Goal: Task Accomplishment & Management: Use online tool/utility

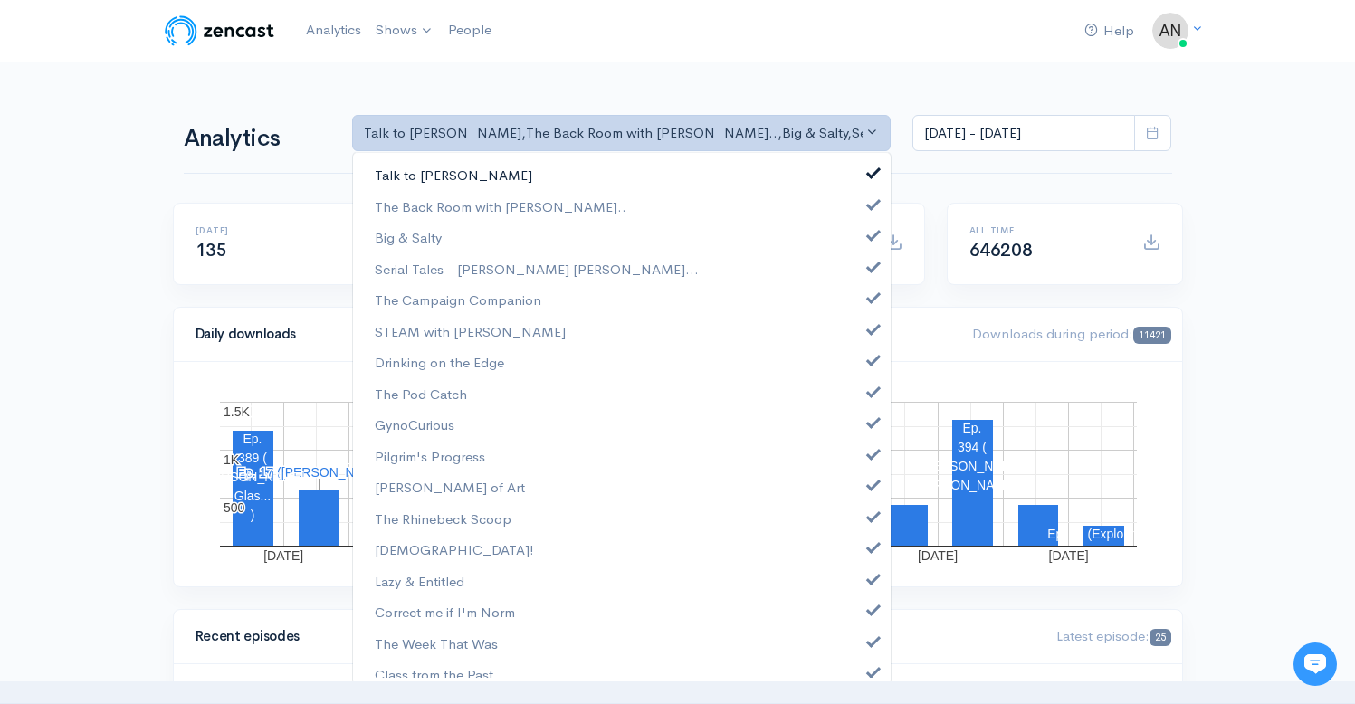
click at [870, 170] on span at bounding box center [873, 171] width 7 height 14
select select "10316"
click at [870, 234] on span at bounding box center [873, 233] width 7 height 14
click at [870, 271] on span at bounding box center [873, 265] width 7 height 14
click at [870, 299] on span at bounding box center [873, 296] width 7 height 14
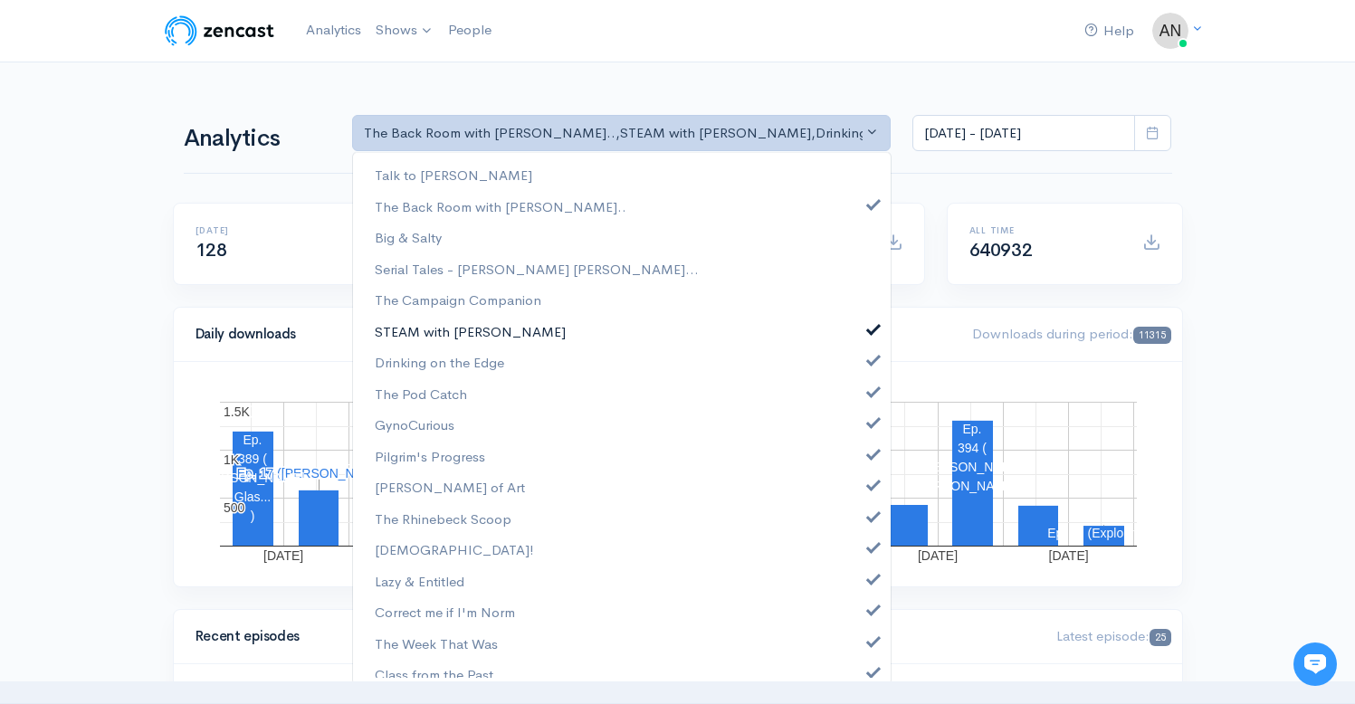
click at [870, 330] on span at bounding box center [873, 328] width 7 height 14
click at [870, 356] on span at bounding box center [873, 358] width 7 height 14
click at [870, 389] on span at bounding box center [873, 390] width 7 height 14
click at [870, 427] on span at bounding box center [873, 421] width 7 height 14
click at [857, 463] on link "Pilgrim's Progress" at bounding box center [622, 457] width 538 height 32
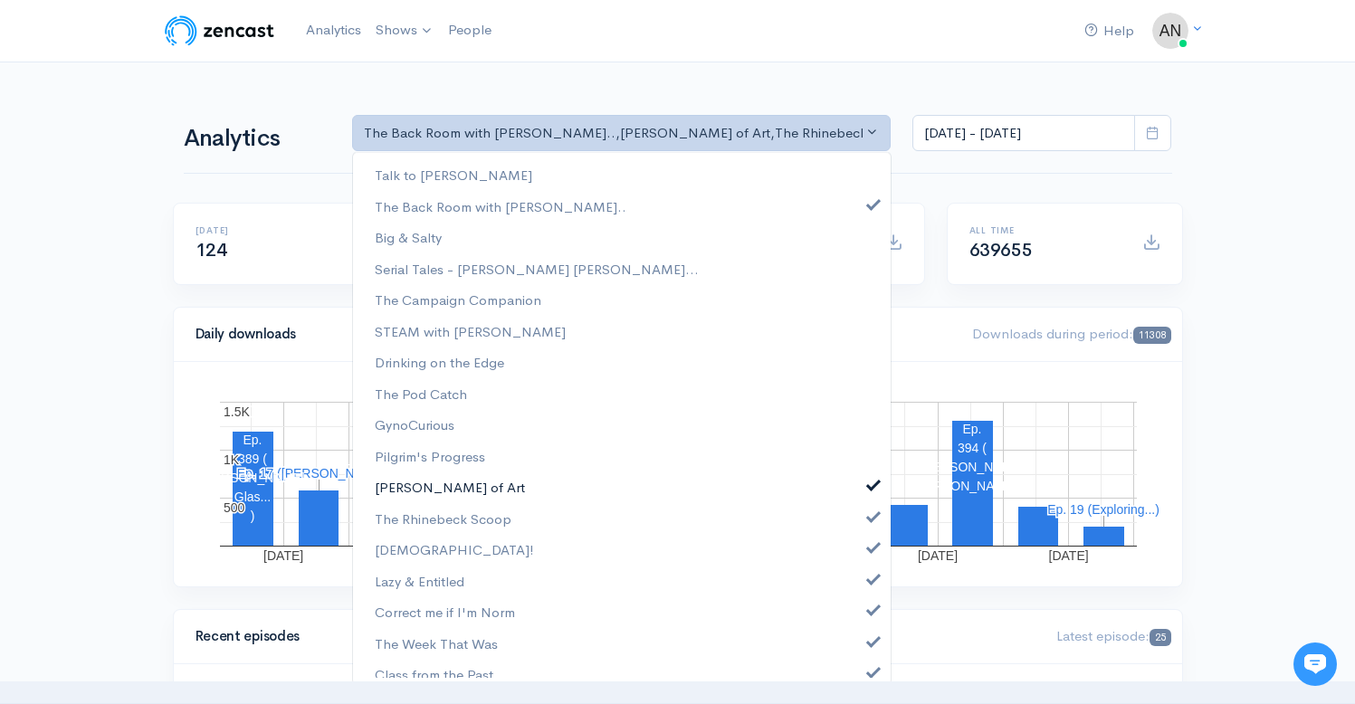
click at [857, 493] on link "[PERSON_NAME] of Art" at bounding box center [622, 488] width 538 height 32
click at [870, 522] on span at bounding box center [873, 515] width 7 height 14
click at [858, 553] on link "[DEMOGRAPHIC_DATA]!" at bounding box center [622, 550] width 538 height 32
click at [858, 585] on link "Lazy & Entitled" at bounding box center [622, 582] width 538 height 32
click at [870, 611] on span at bounding box center [873, 608] width 7 height 14
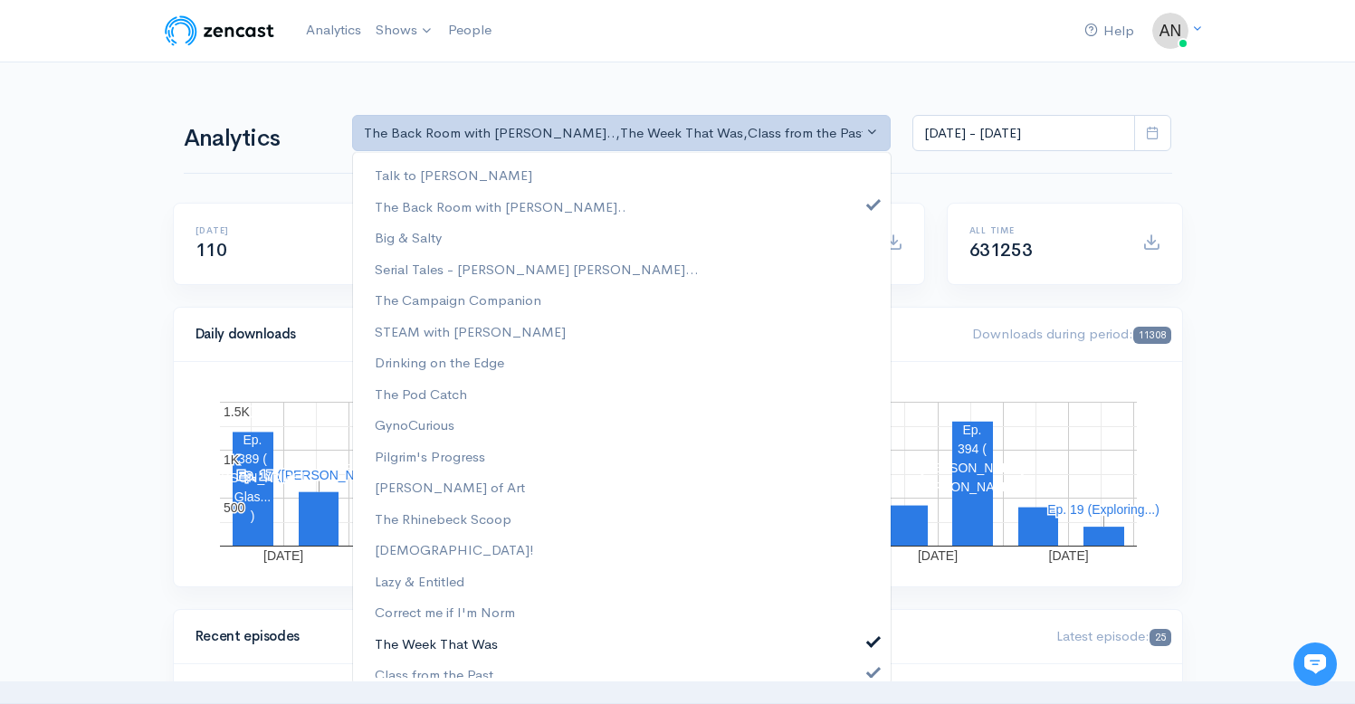
click at [870, 642] on span at bounding box center [873, 640] width 7 height 14
click at [870, 670] on span at bounding box center [873, 671] width 7 height 14
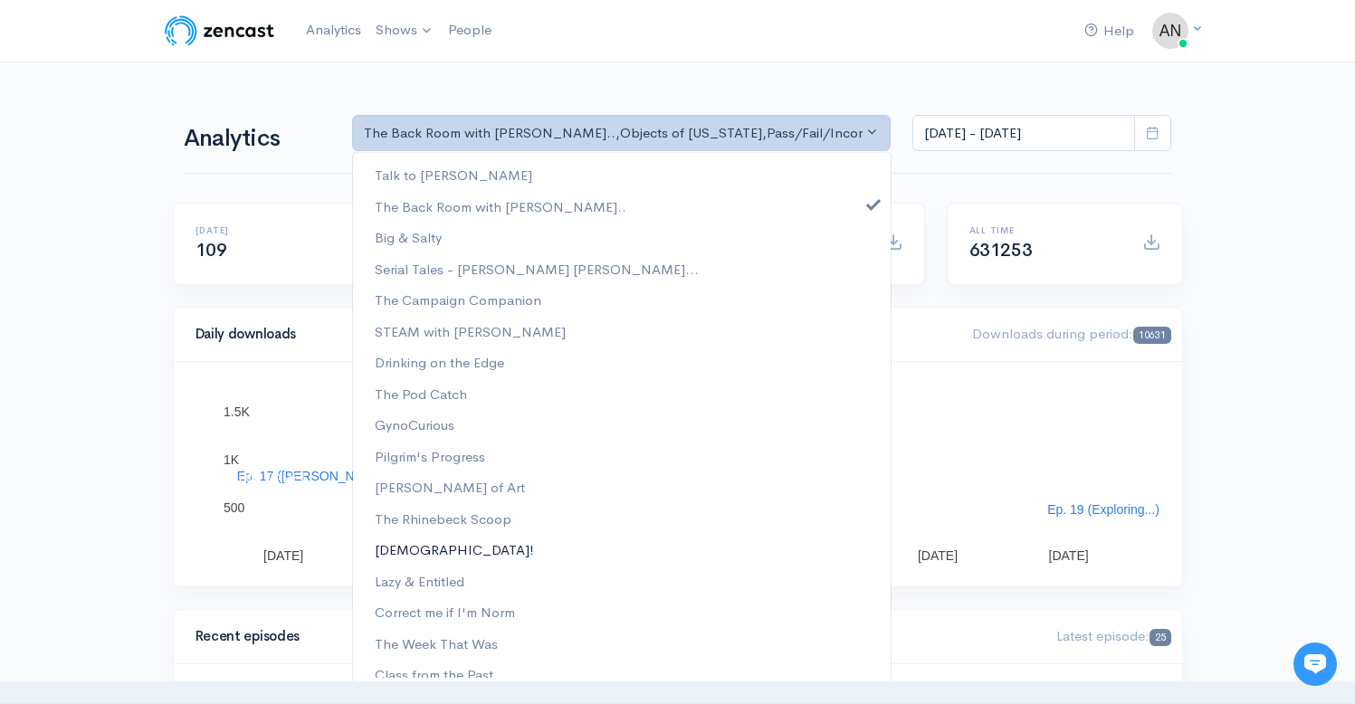
scroll to position [232, 0]
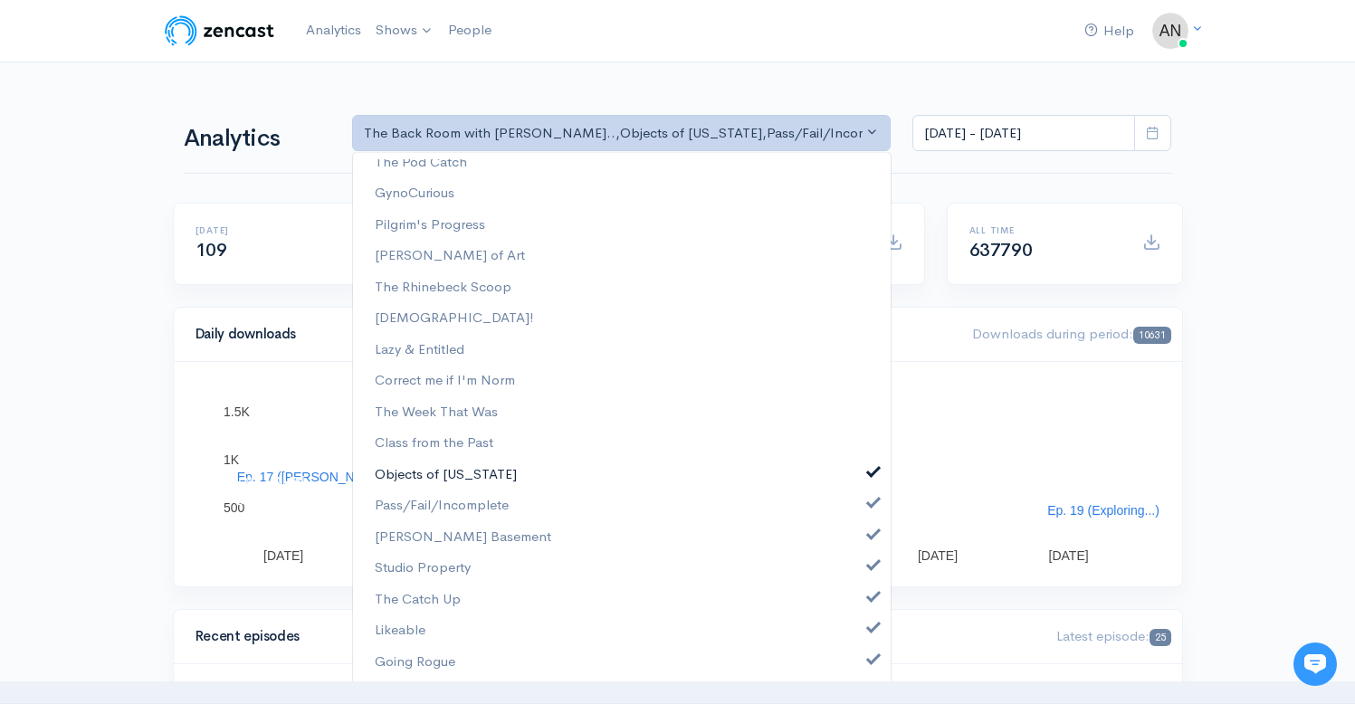
click at [870, 467] on span at bounding box center [873, 471] width 7 height 14
click at [861, 492] on link "Pass/Fail/Incomplete" at bounding box center [622, 506] width 538 height 32
click at [870, 535] on span at bounding box center [873, 533] width 7 height 14
click at [857, 579] on link "Studio Property" at bounding box center [622, 568] width 538 height 32
click at [870, 602] on span at bounding box center [873, 596] width 7 height 14
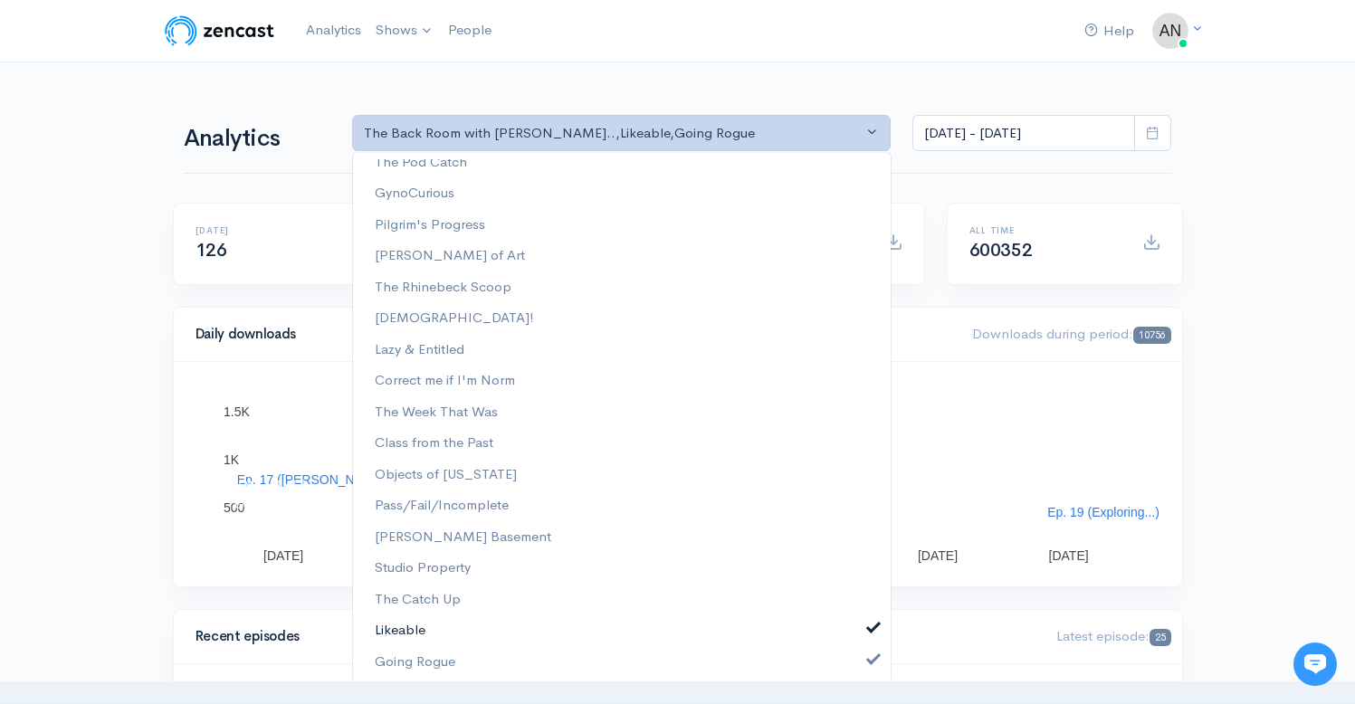
click at [861, 646] on link "Likeable" at bounding box center [622, 631] width 538 height 32
click at [861, 672] on link "Going Rogue" at bounding box center [622, 662] width 538 height 32
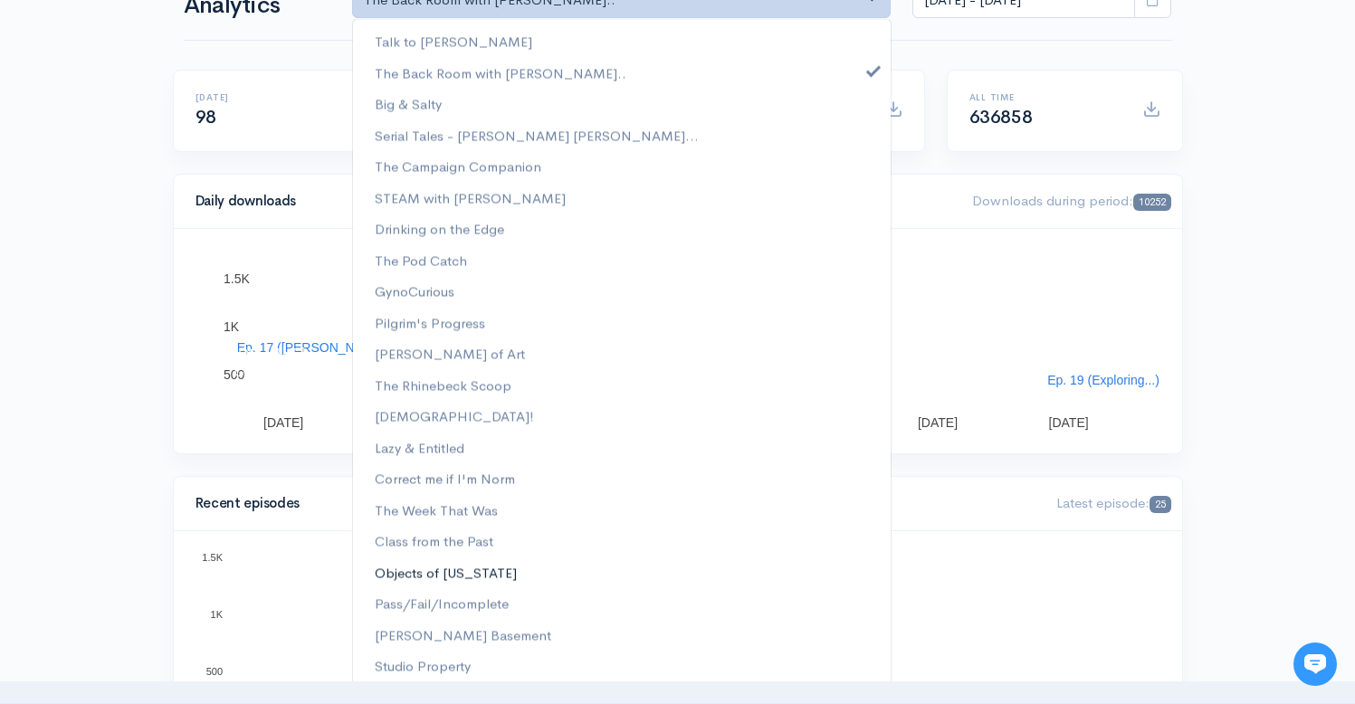
scroll to position [0, 0]
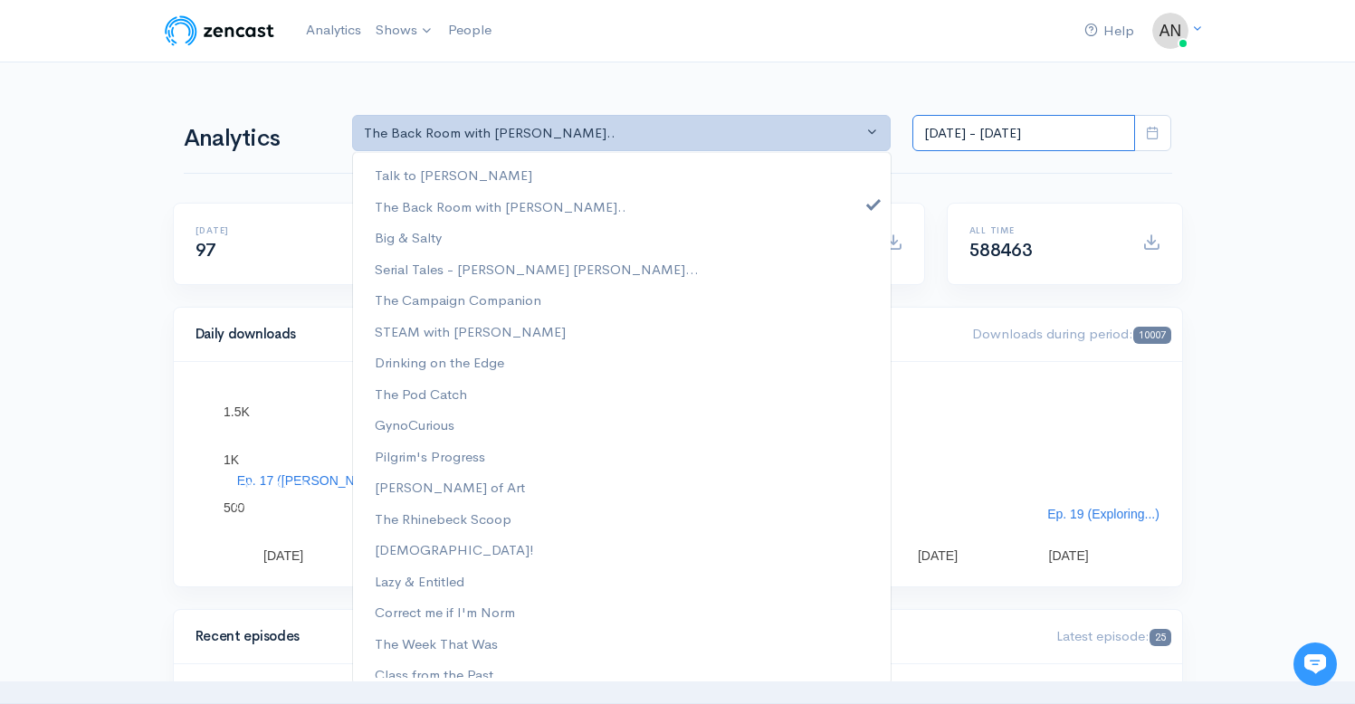
click at [1020, 131] on input "[DATE] - [DATE]" at bounding box center [1024, 133] width 223 height 37
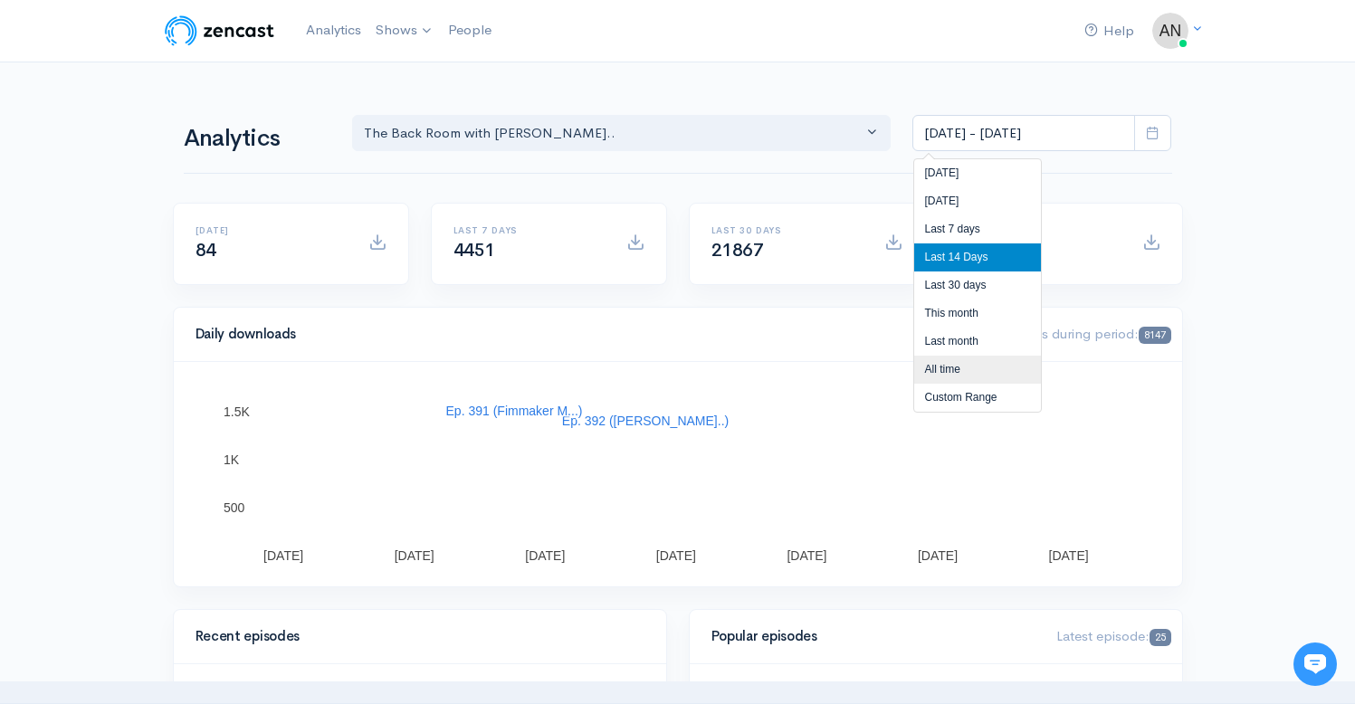
click at [944, 364] on li "All time" at bounding box center [977, 370] width 127 height 28
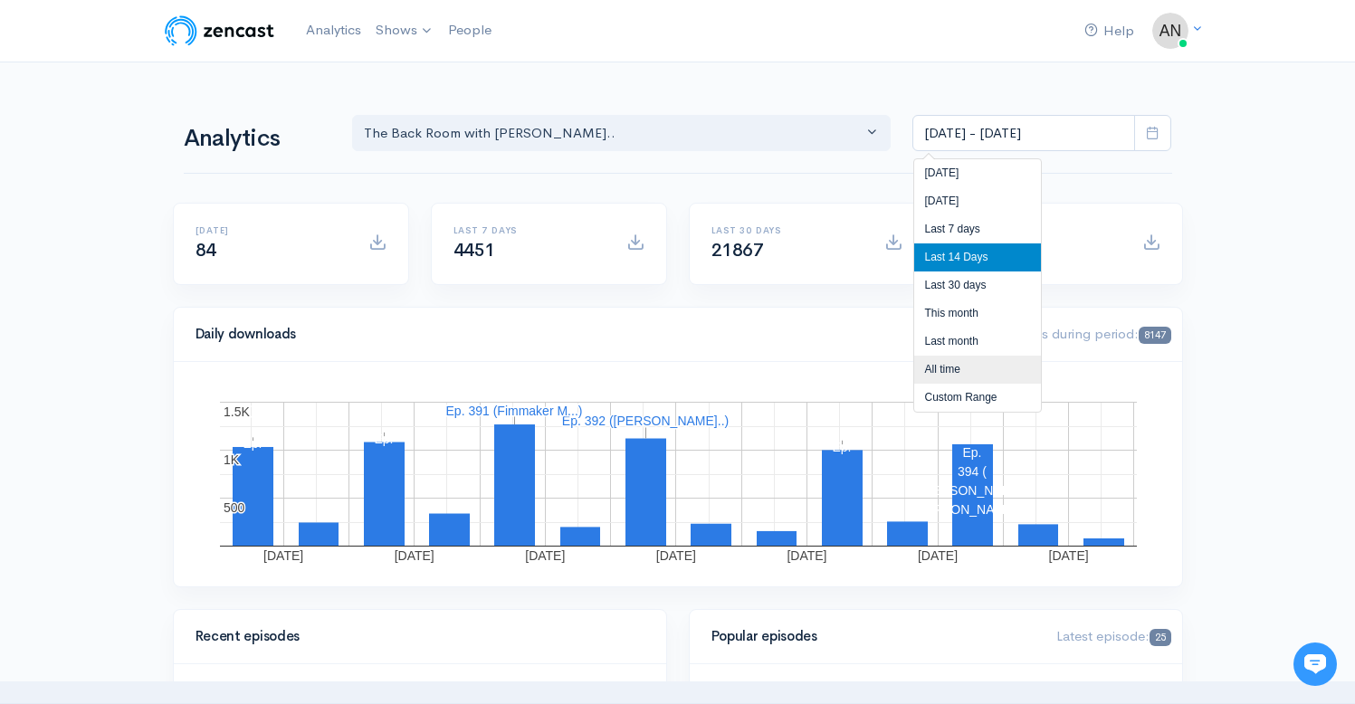
type input "[DATE] - [DATE]"
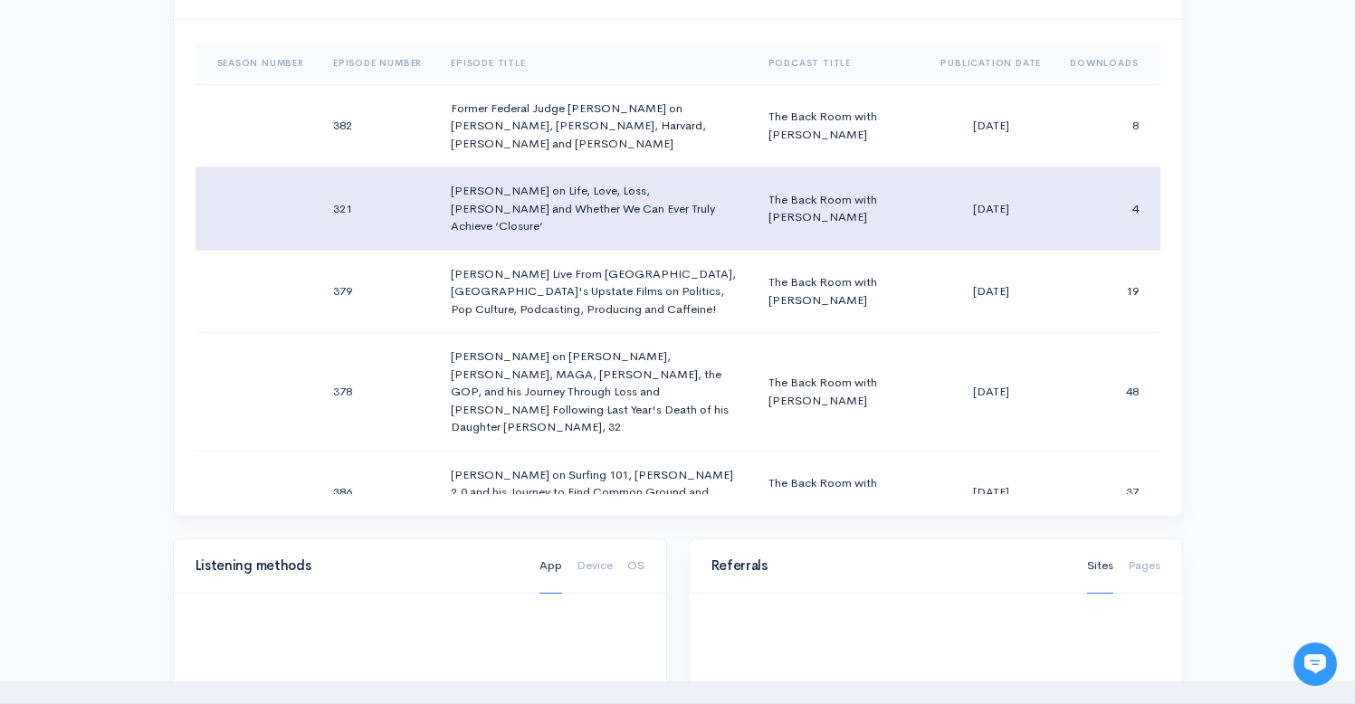
scroll to position [738, 0]
